Goal: Find specific page/section: Find specific page/section

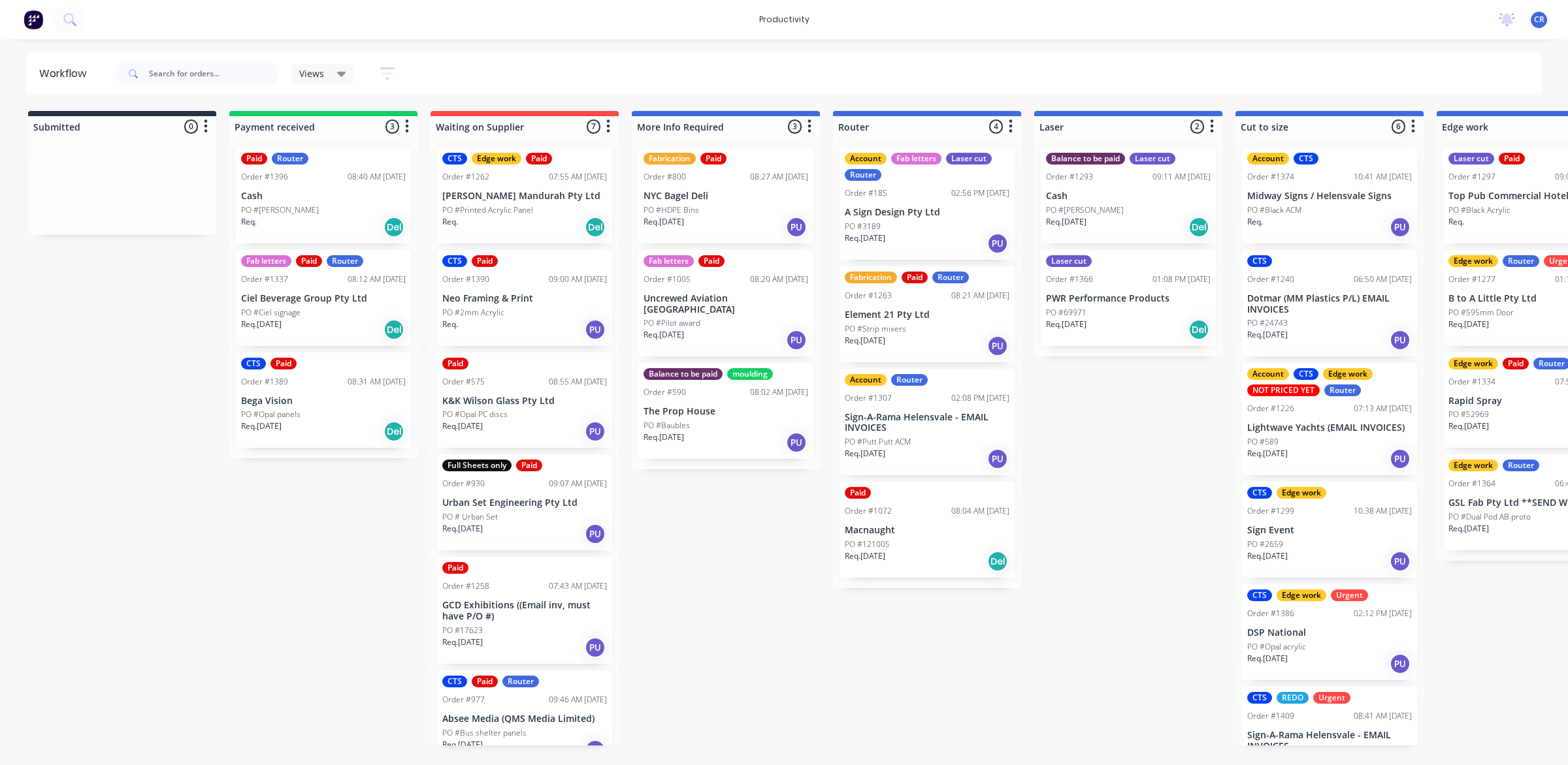
click at [1122, 301] on p "PWR Performance Products" at bounding box center [1128, 299] width 165 height 11
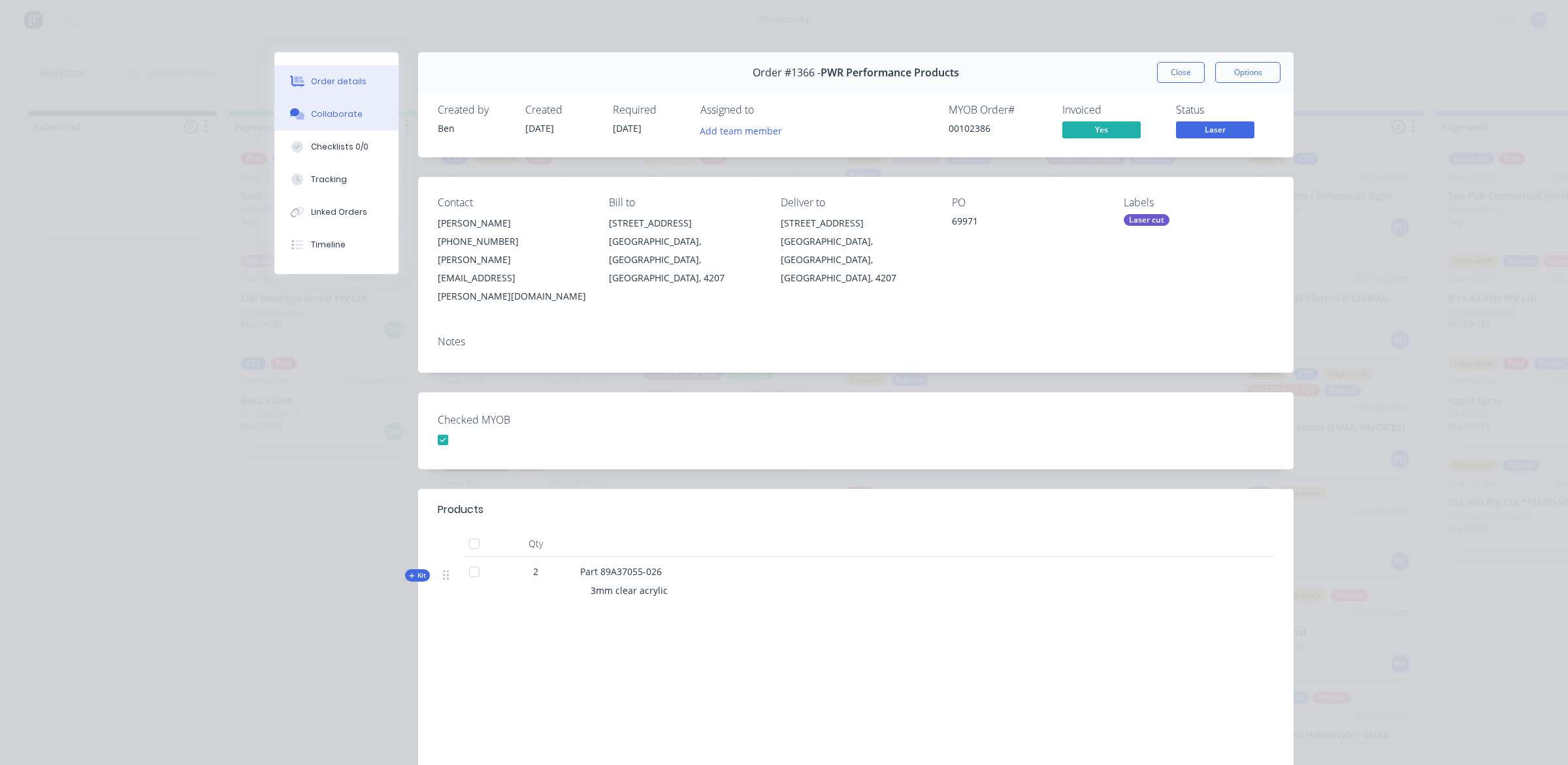
click at [358, 122] on button "Collaborate" at bounding box center [336, 114] width 124 height 32
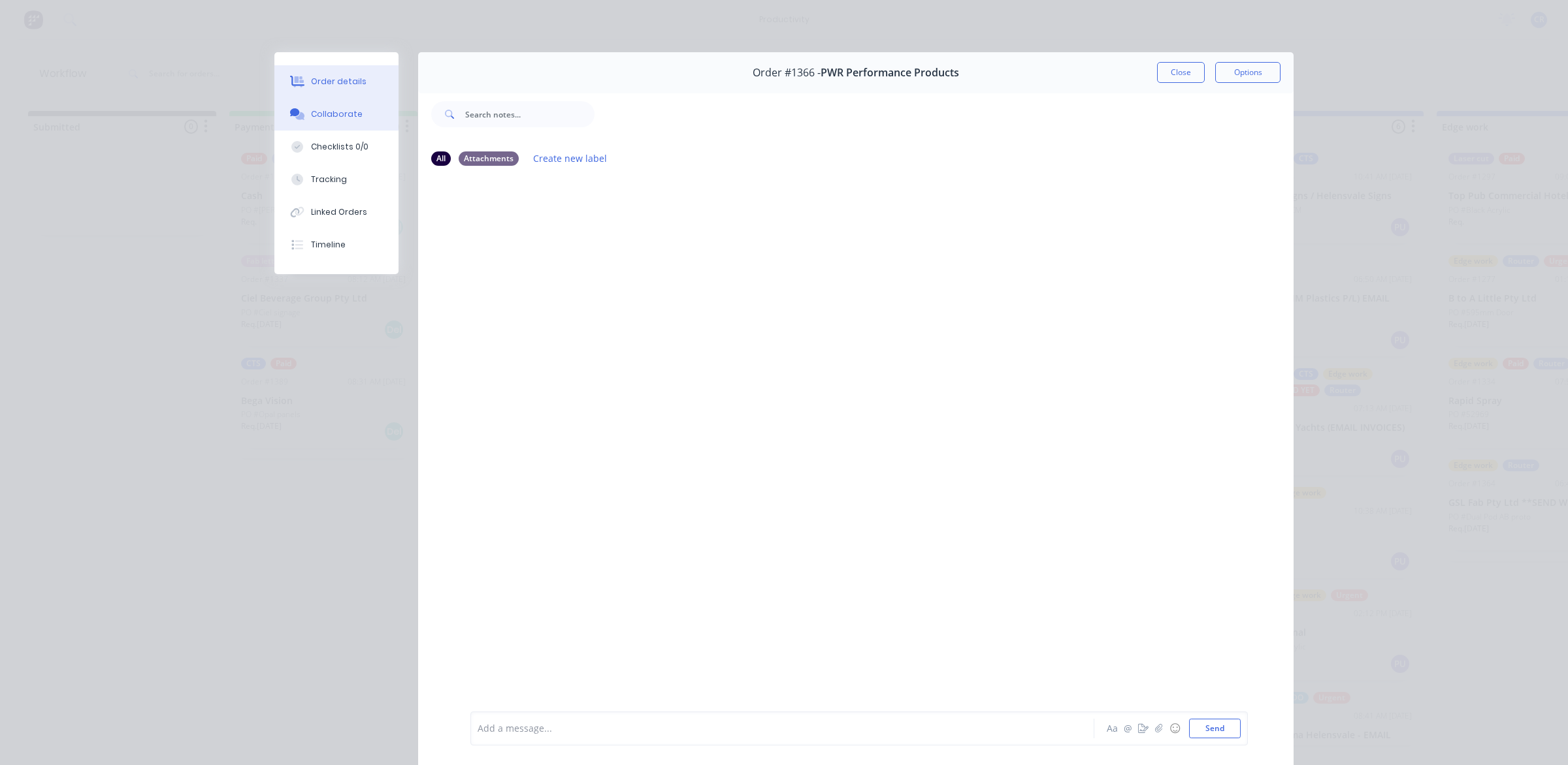
click at [347, 72] on button "Order details" at bounding box center [336, 82] width 124 height 32
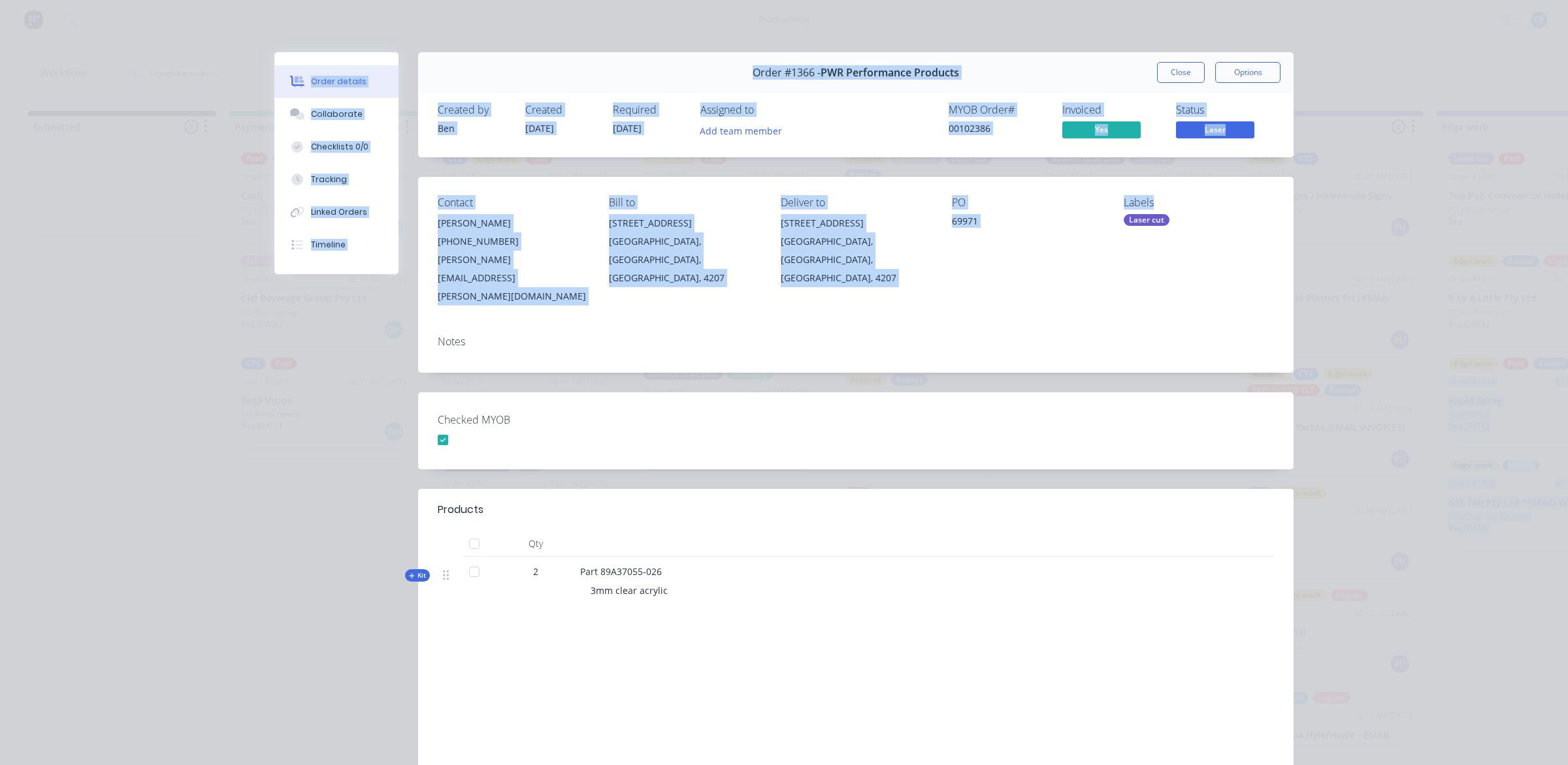
drag, startPoint x: 1505, startPoint y: 287, endPoint x: 1862, endPoint y: 425, distance: 382.7
click at [1567, 425] on html "productivity productivity Workflow Planner Delivery Scheduling Timesheets No ne…" at bounding box center [784, 343] width 1568 height 687
click at [1144, 75] on div "Order #1366 - PWR Performance Products Close Options" at bounding box center [855, 72] width 876 height 41
click at [1161, 75] on button "Close" at bounding box center [1181, 72] width 48 height 21
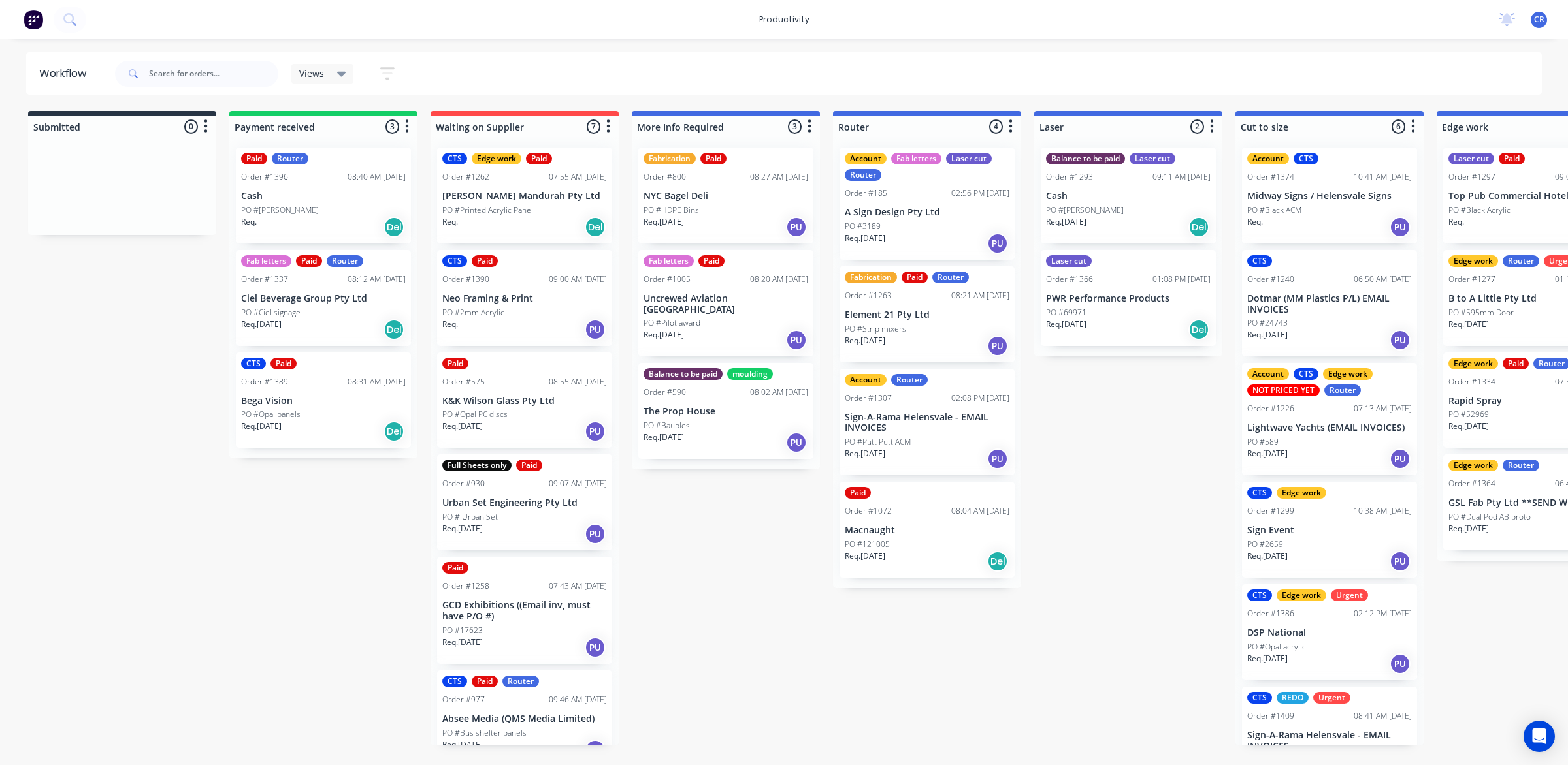
click at [1113, 534] on div "Submitted 0 Sort By Created date Required date Order number Customer name Most …" at bounding box center [1553, 428] width 3126 height 634
